Goal: Task Accomplishment & Management: Manage account settings

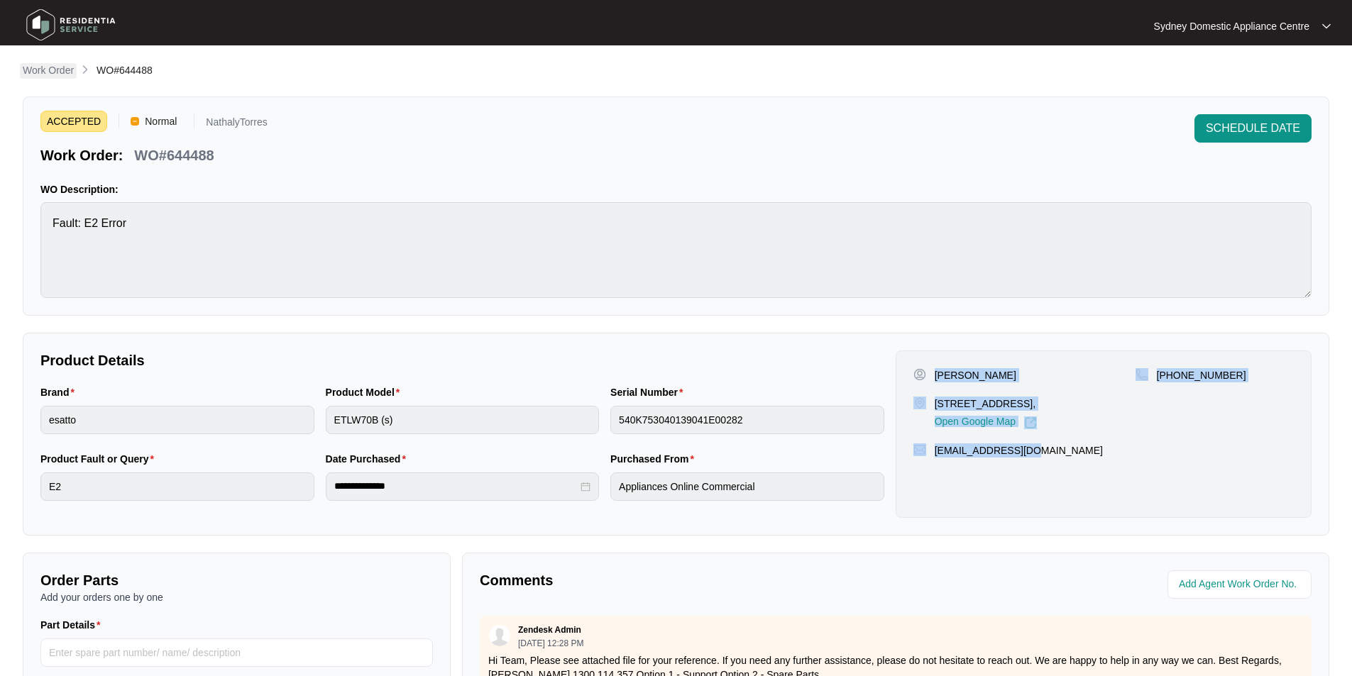
click at [47, 67] on p "Work Order" at bounding box center [48, 70] width 51 height 14
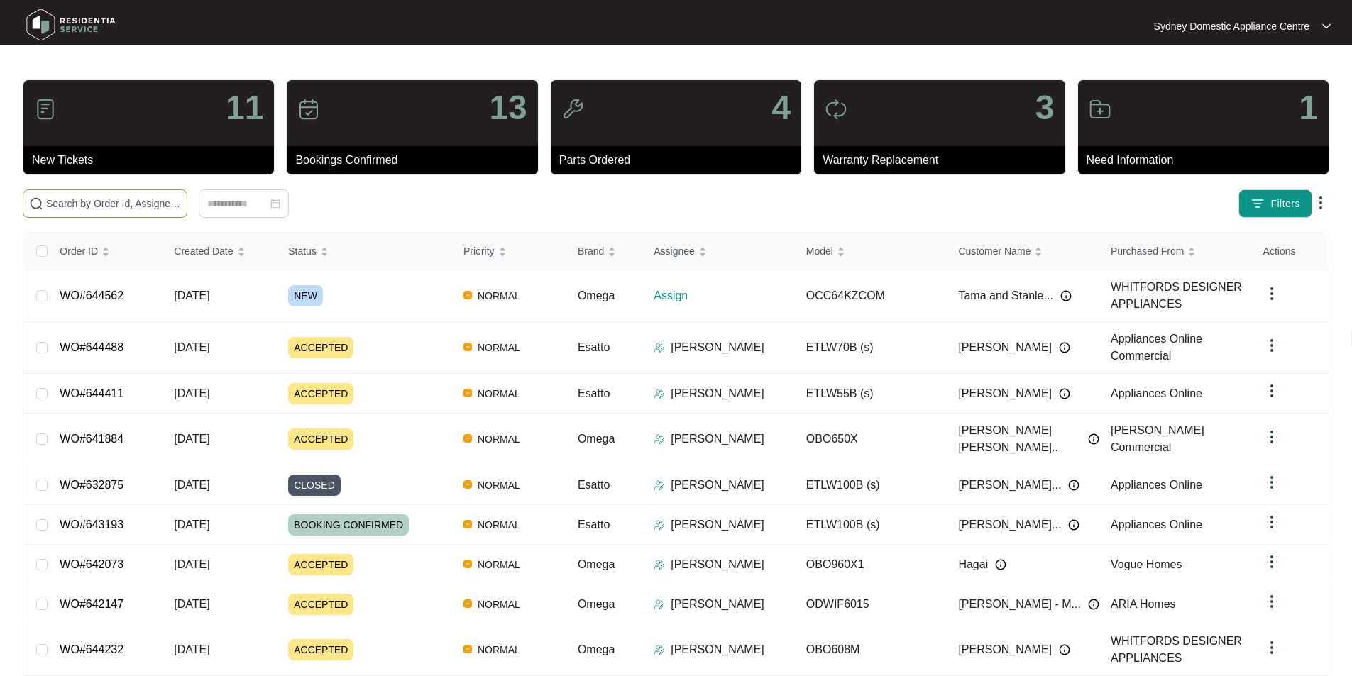
click at [187, 214] on span at bounding box center [105, 204] width 165 height 28
type input "644562"
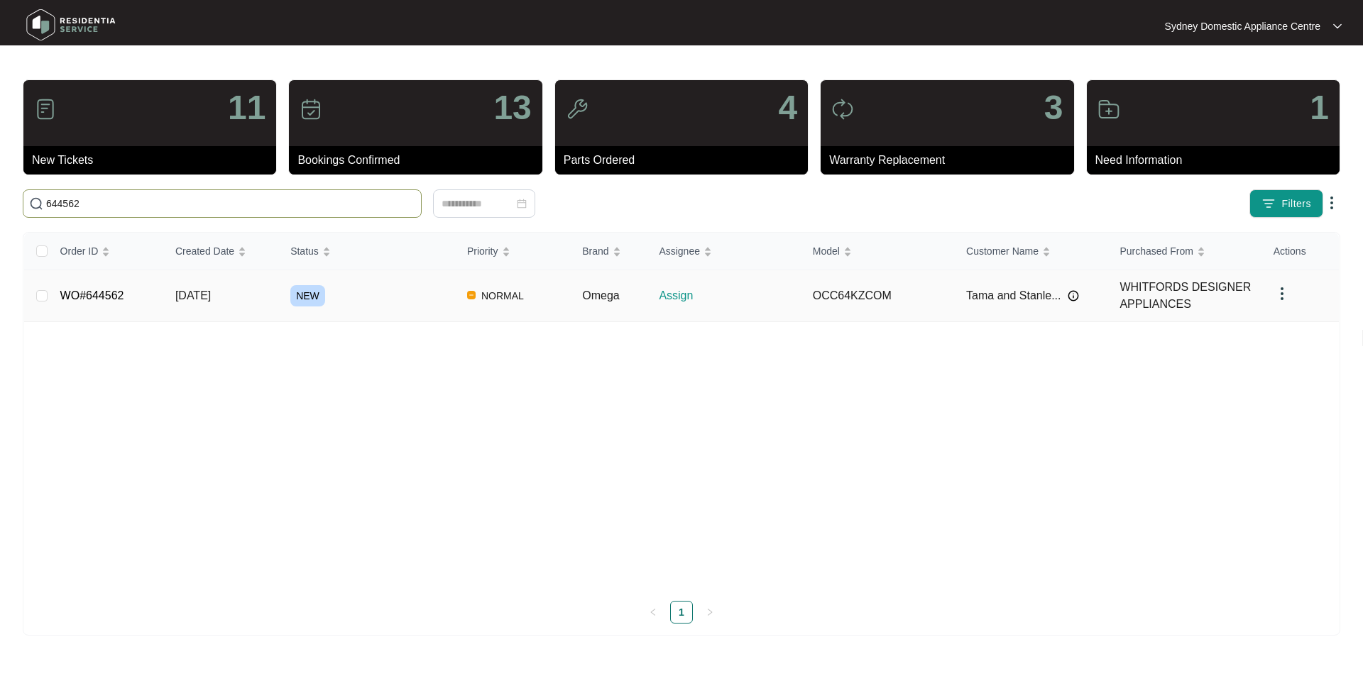
click at [129, 295] on td "WO#644562" at bounding box center [106, 296] width 115 height 52
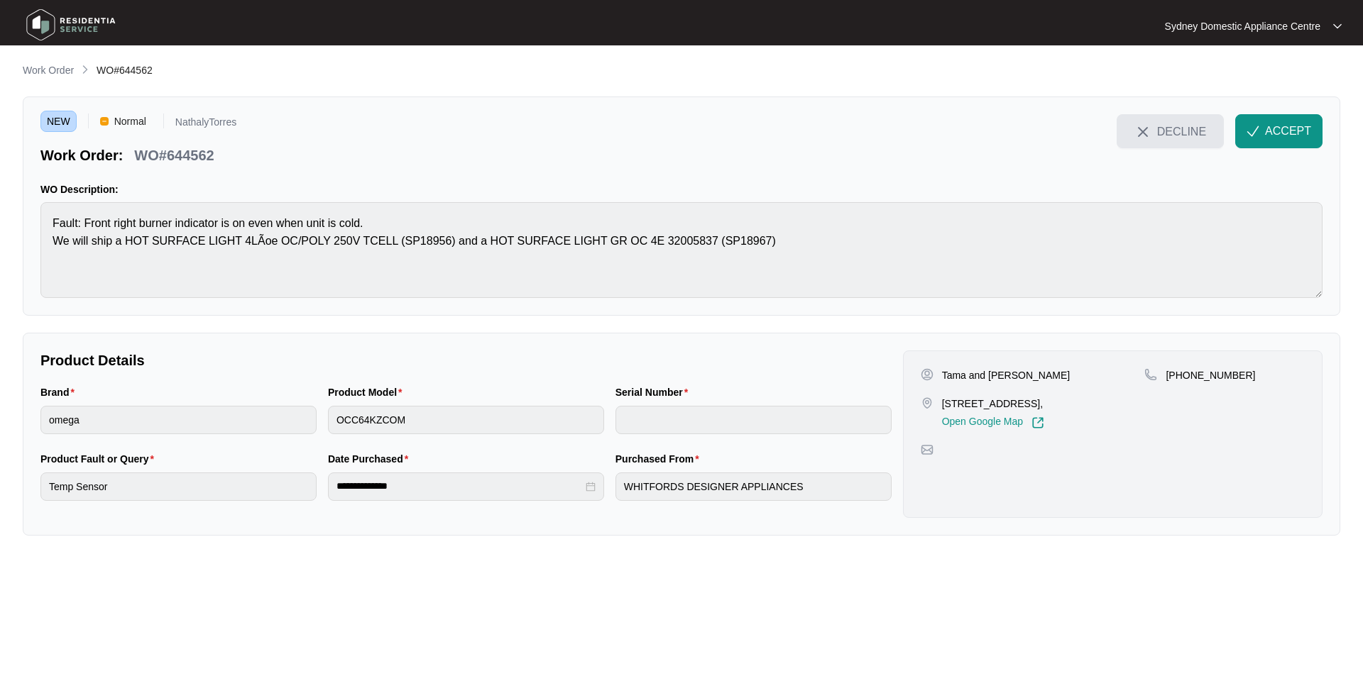
click at [1187, 135] on span "DECLINE" at bounding box center [1181, 132] width 49 height 16
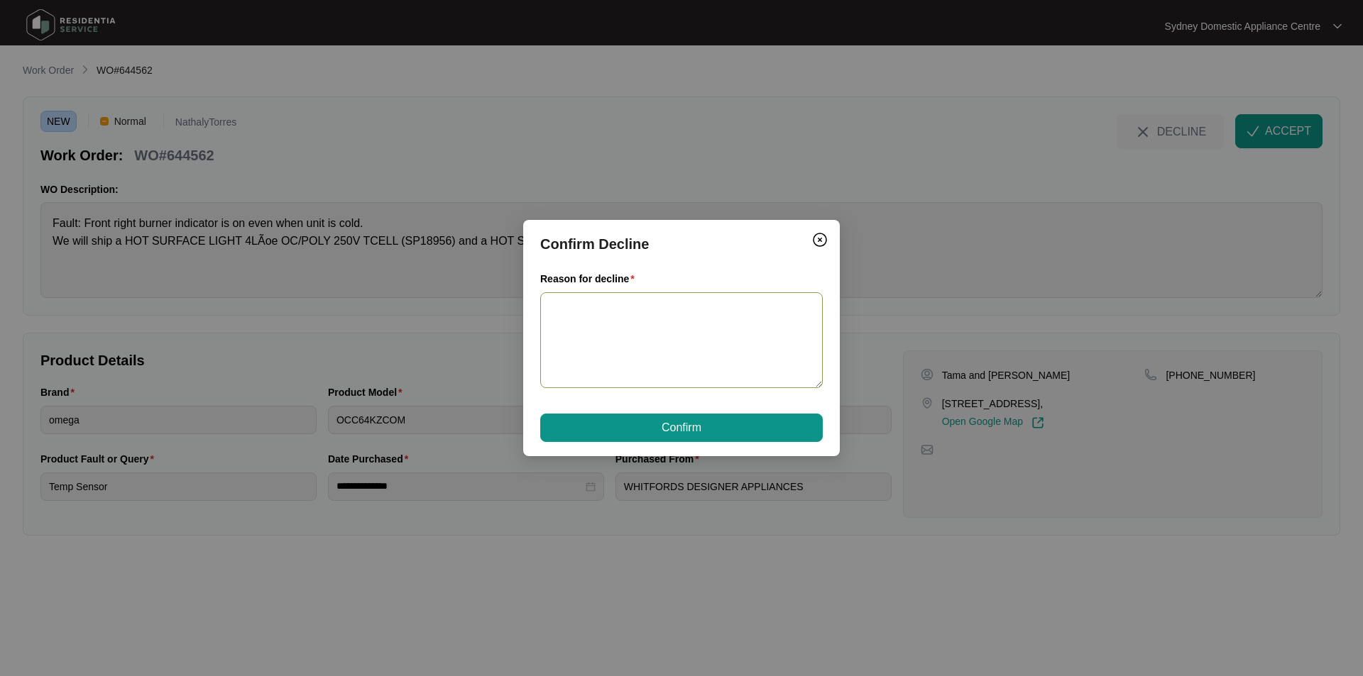
click at [649, 341] on textarea "Reason for decline" at bounding box center [681, 340] width 282 height 96
click at [784, 314] on textarea "Unfortunate;y, we dont have a technician" at bounding box center [681, 340] width 282 height 96
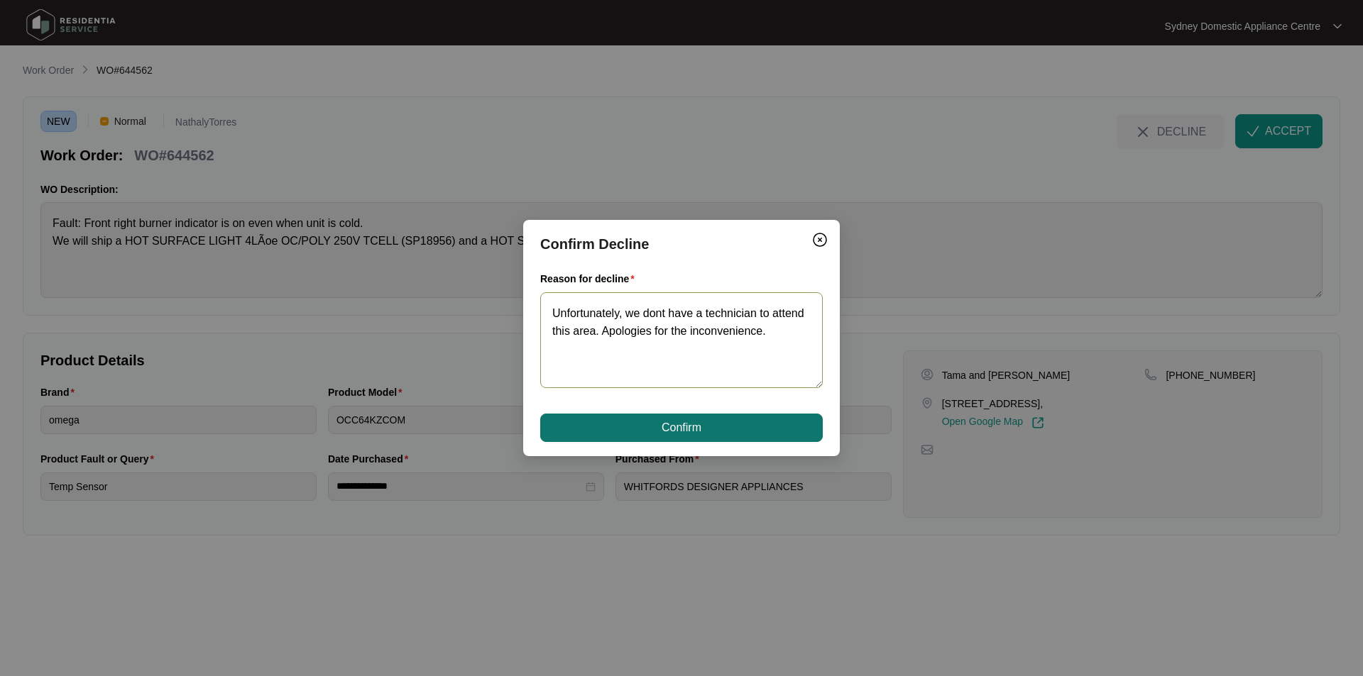
type textarea "Unfortunately, we dont have a technician to attend this area. Apologies for the…"
click at [687, 428] on span "Confirm" at bounding box center [682, 427] width 40 height 17
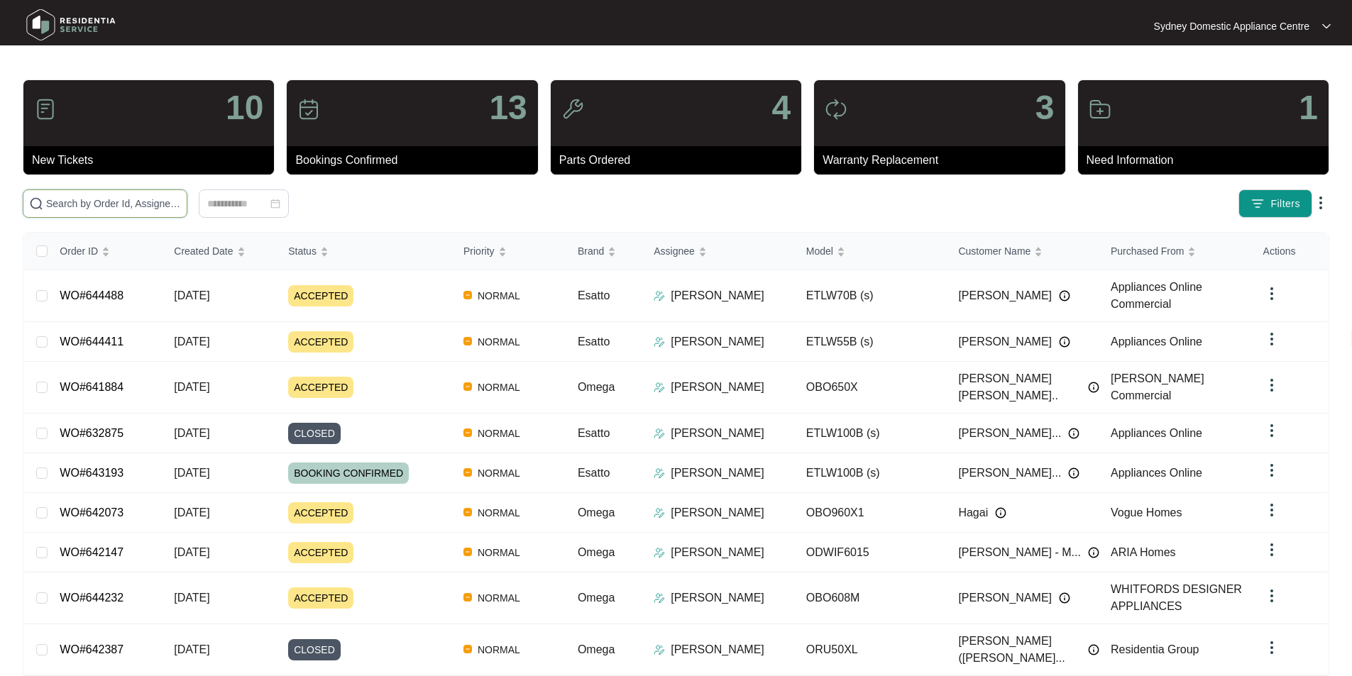
click at [181, 207] on input "text" at bounding box center [113, 204] width 135 height 16
paste input "643401"
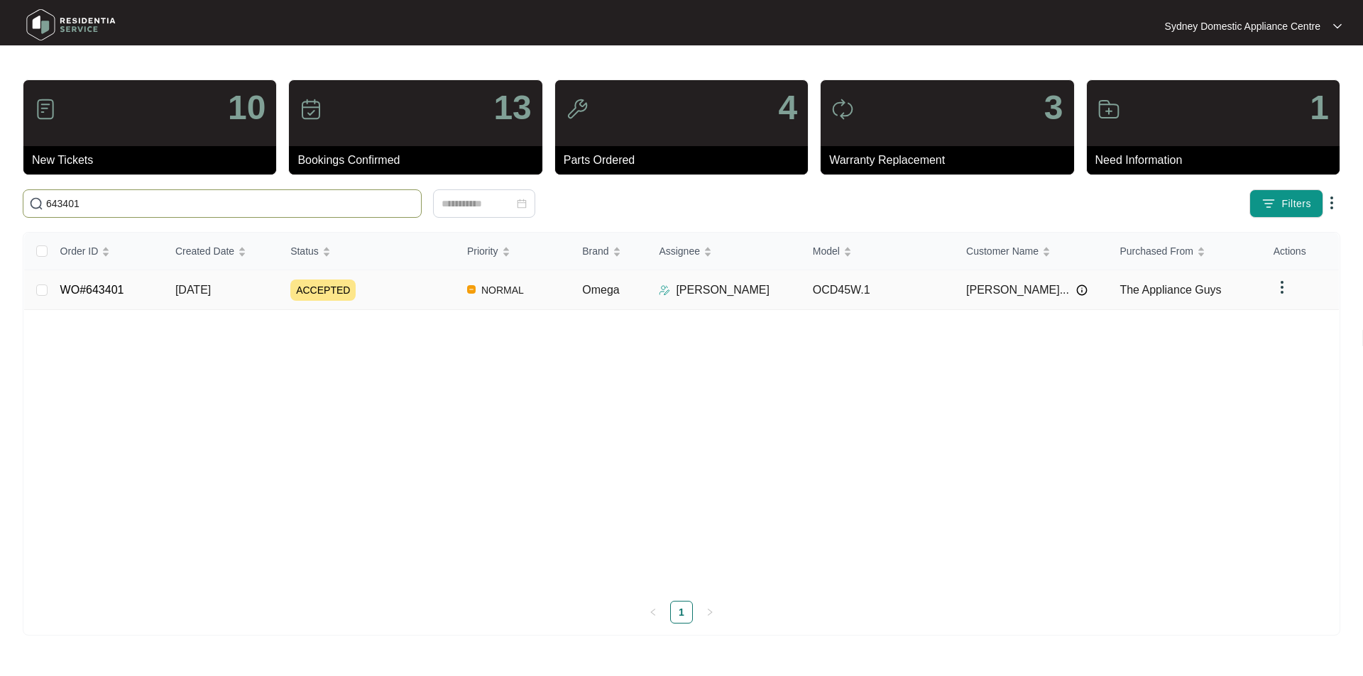
type input "643401"
click at [117, 291] on link "WO#643401" at bounding box center [92, 290] width 64 height 12
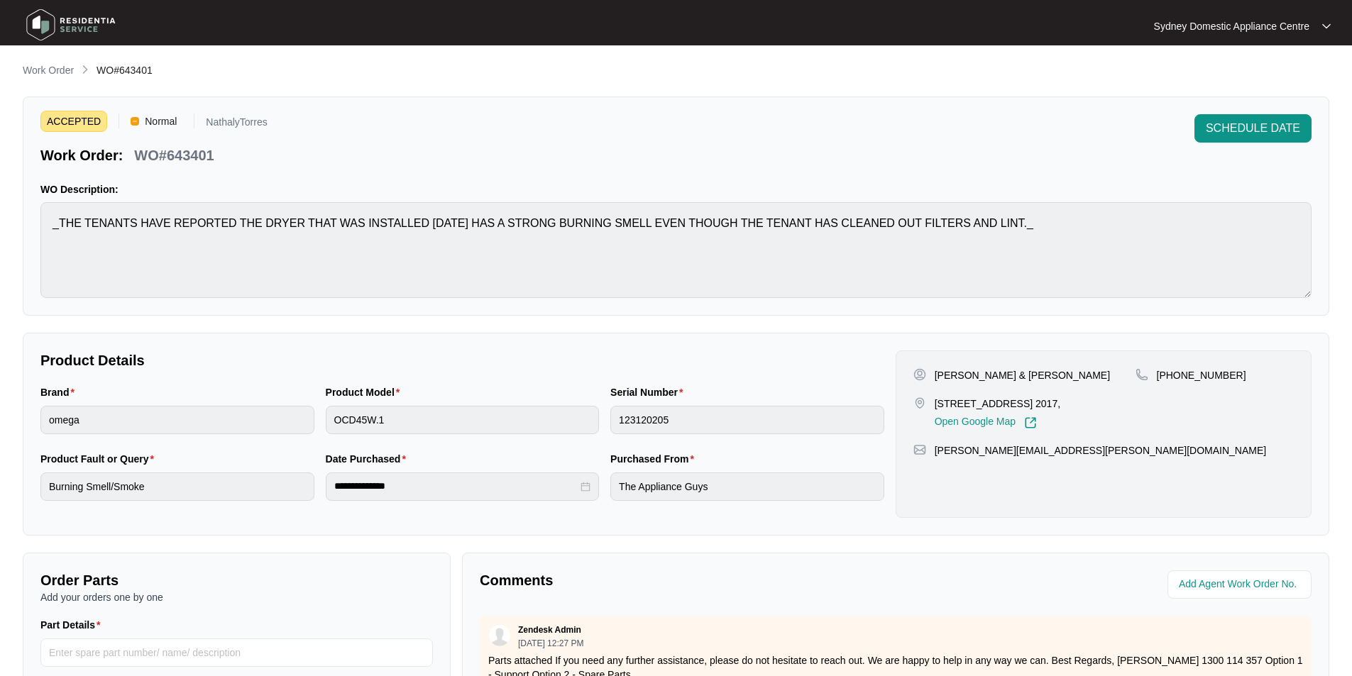
drag, startPoint x: 1091, startPoint y: 401, endPoint x: 936, endPoint y: 398, distance: 154.8
click at [936, 398] on p "[STREET_ADDRESS] 2017," at bounding box center [998, 404] width 126 height 14
copy p "[STREET_ADDRESS]"
